Goal: Task Accomplishment & Management: Manage account settings

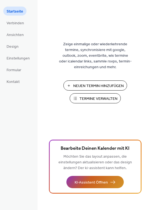
click at [102, 181] on span "KI-Assistent Öffnen" at bounding box center [90, 182] width 33 height 6
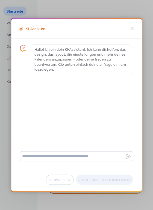
click at [135, 27] on div "KI-Assistent" at bounding box center [76, 29] width 130 height 20
click at [132, 29] on icon at bounding box center [131, 28] width 7 height 7
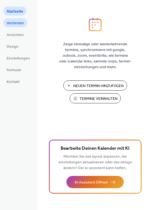
click at [17, 25] on span "Verbinden" at bounding box center [15, 23] width 17 height 6
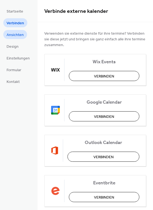
click at [16, 35] on span "Ansichten" at bounding box center [15, 35] width 17 height 6
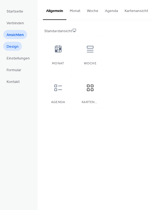
click at [16, 47] on span "Design" at bounding box center [13, 47] width 12 height 6
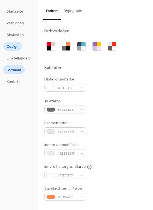
click at [20, 69] on span "Formular" at bounding box center [14, 70] width 15 height 6
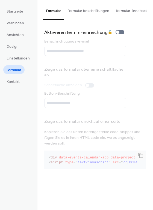
click at [86, 12] on button "Formular beschriftungen" at bounding box center [88, 9] width 48 height 19
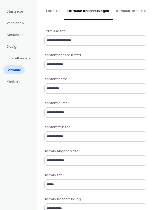
click at [118, 9] on button "formular-feedback" at bounding box center [131, 9] width 38 height 19
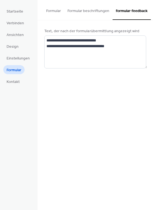
click at [61, 9] on button "Formular" at bounding box center [53, 9] width 21 height 19
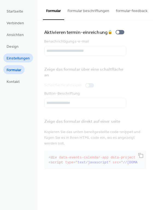
click at [22, 57] on span "Einstellungen" at bounding box center [18, 59] width 23 height 6
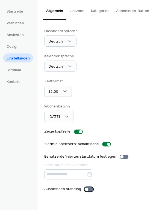
click at [85, 191] on div at bounding box center [88, 189] width 9 height 4
click at [122, 158] on div at bounding box center [123, 156] width 9 height 4
click at [124, 158] on div at bounding box center [125, 156] width 3 height 3
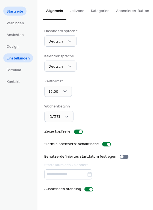
click at [13, 14] on span "Startseite" at bounding box center [15, 12] width 17 height 6
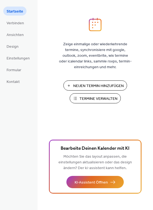
click at [96, 97] on span "Termine Verwalten" at bounding box center [98, 99] width 38 height 6
